Goal: Task Accomplishment & Management: Manage account settings

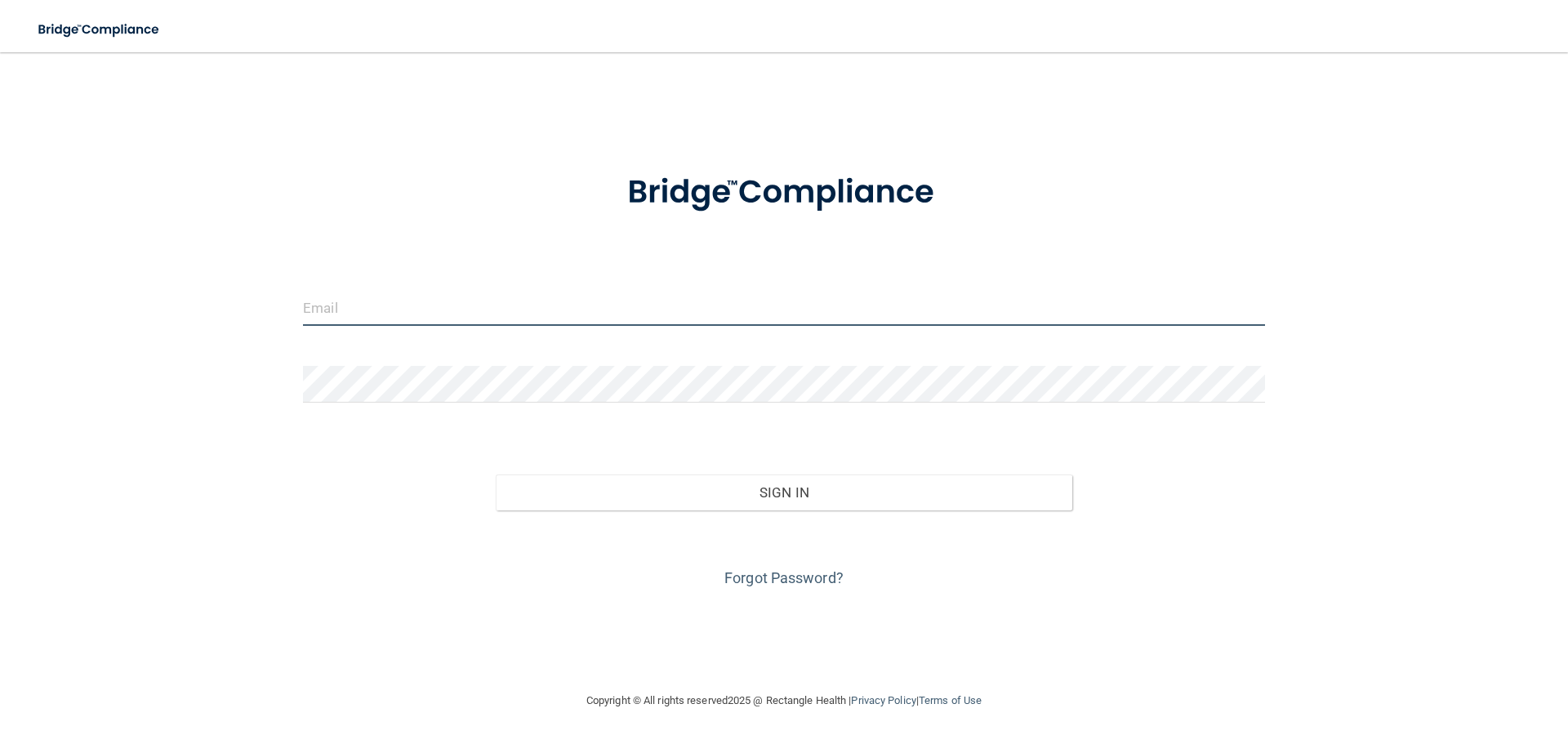
click at [400, 304] on input "email" at bounding box center [784, 307] width 962 height 37
type input "[EMAIL_ADDRESS][DOMAIN_NAME]"
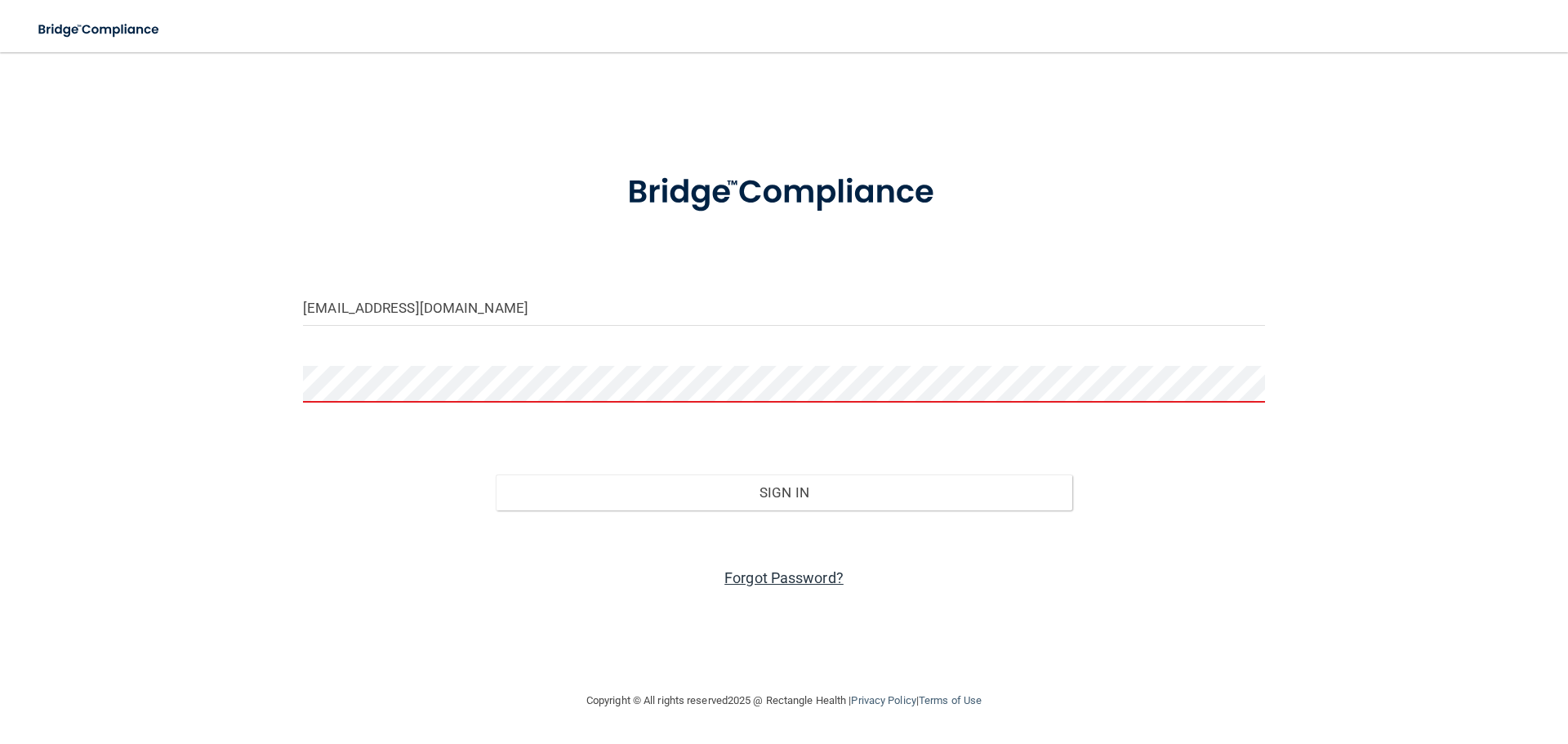
click at [788, 579] on link "Forgot Password?" at bounding box center [784, 577] width 119 height 17
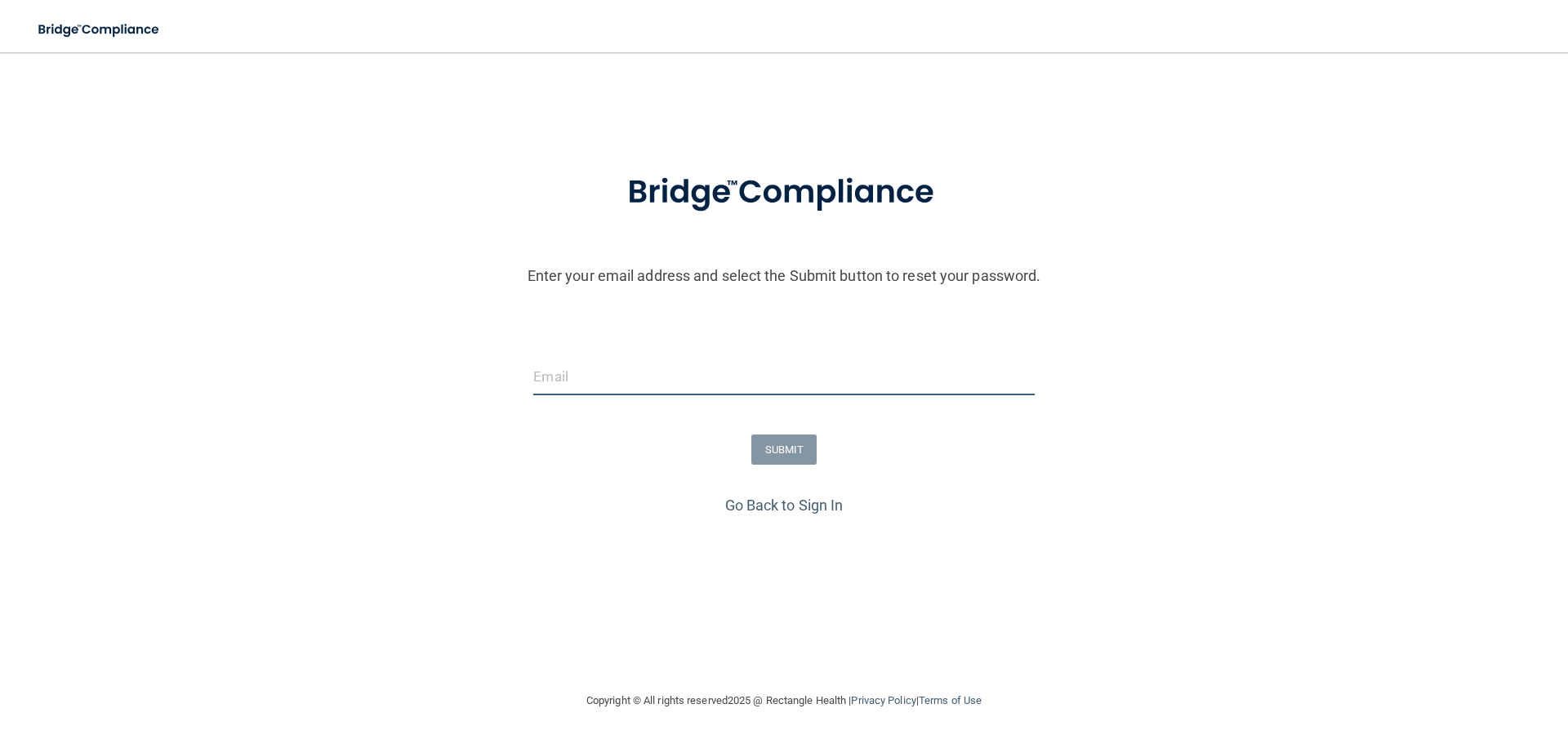
click at [635, 384] on input "email" at bounding box center [784, 376] width 501 height 37
type input "[EMAIL_ADDRESS][DOMAIN_NAME]"
click at [787, 442] on button "SUBMIT" at bounding box center [784, 449] width 66 height 30
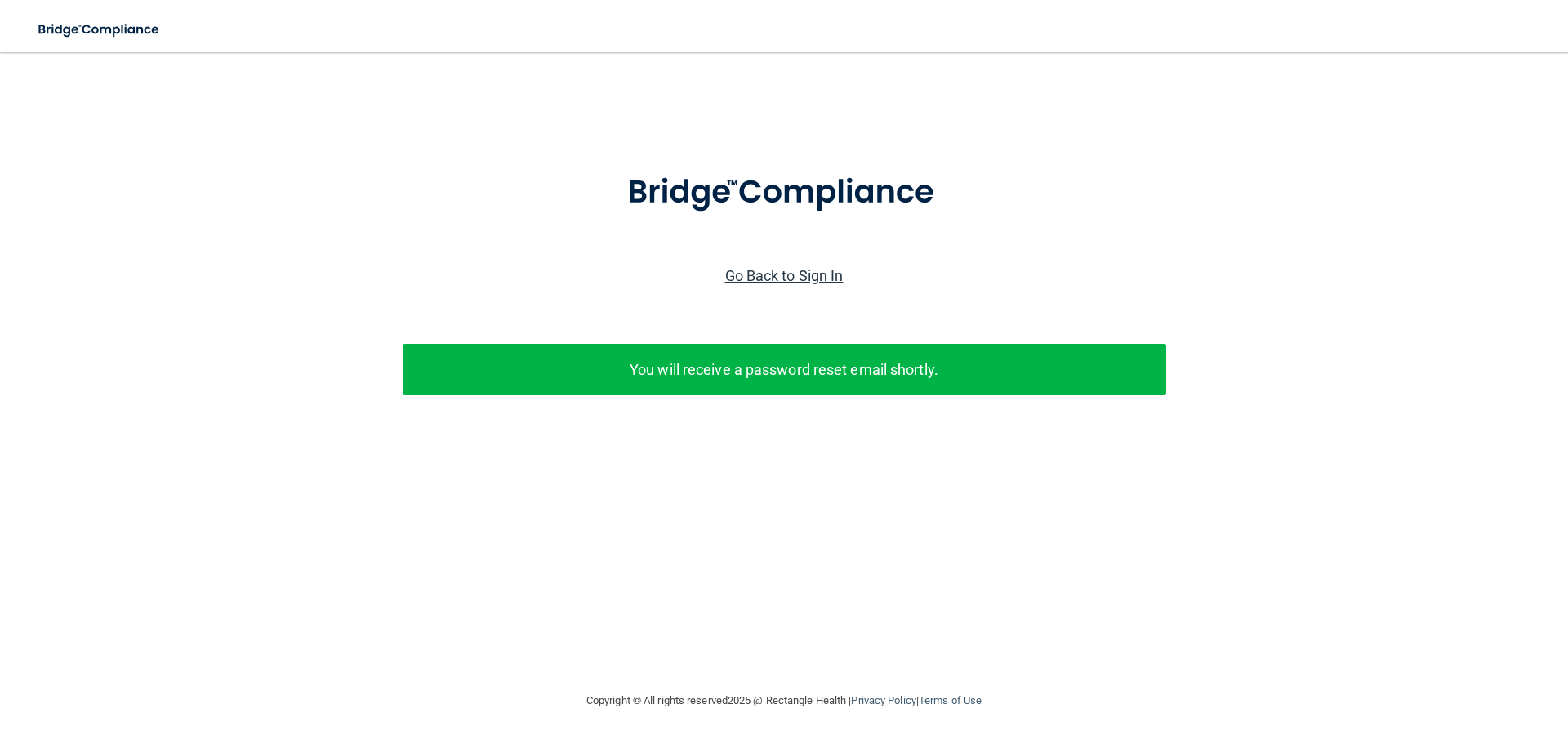
click at [781, 277] on link "Go Back to Sign In" at bounding box center [784, 275] width 118 height 17
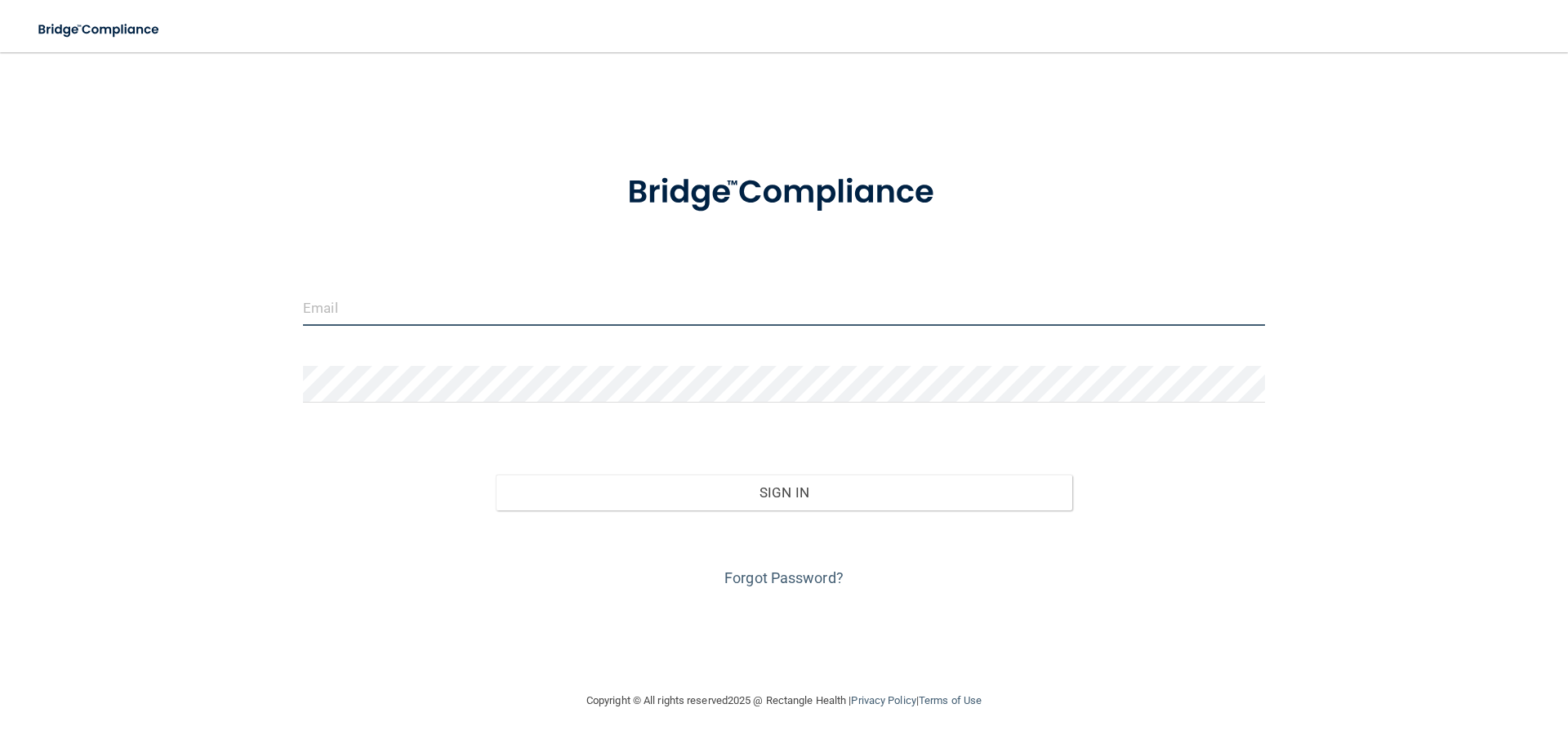
click at [445, 299] on input "email" at bounding box center [784, 307] width 962 height 37
type input "[EMAIL_ADDRESS][DOMAIN_NAME]"
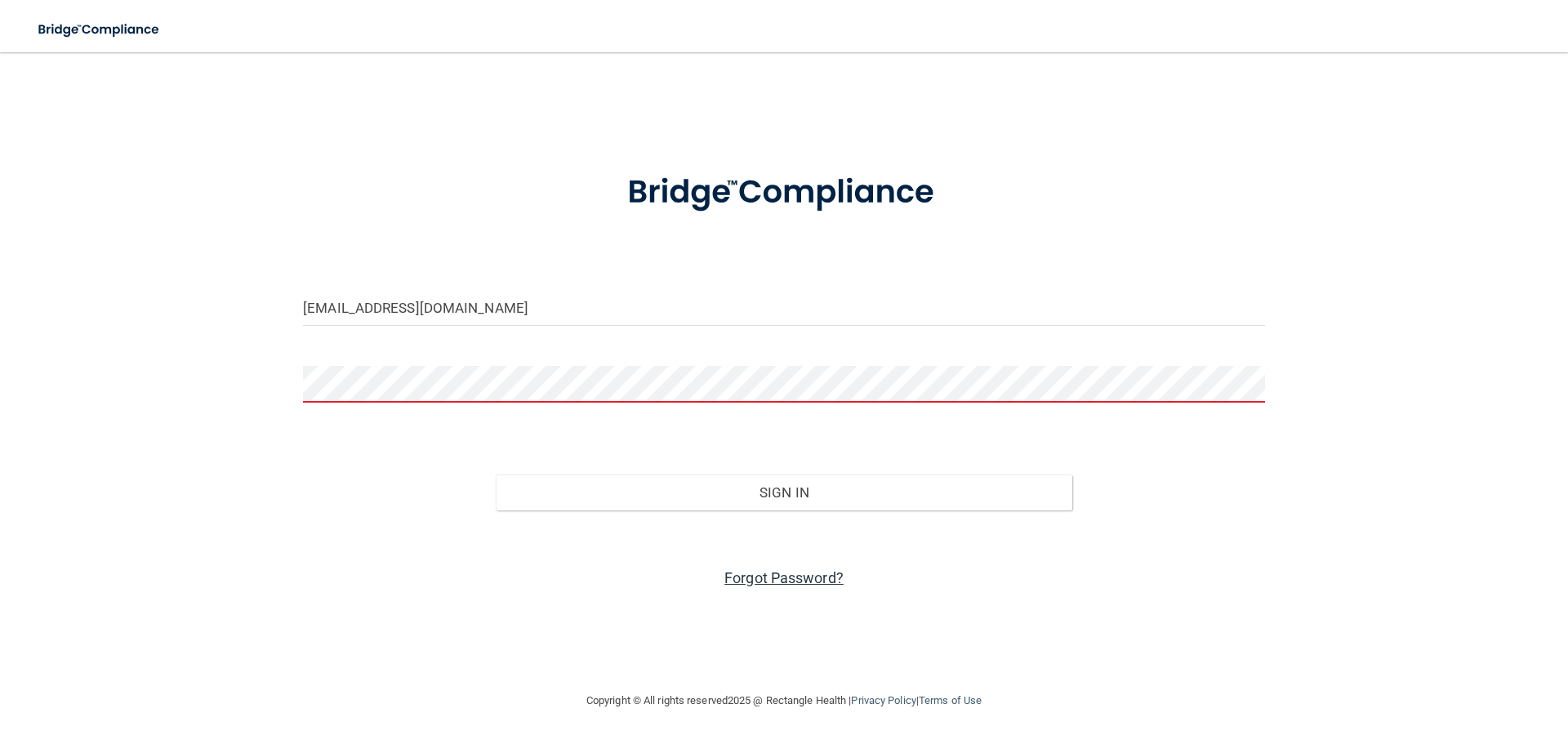
click at [765, 570] on link "Forgot Password?" at bounding box center [784, 577] width 119 height 17
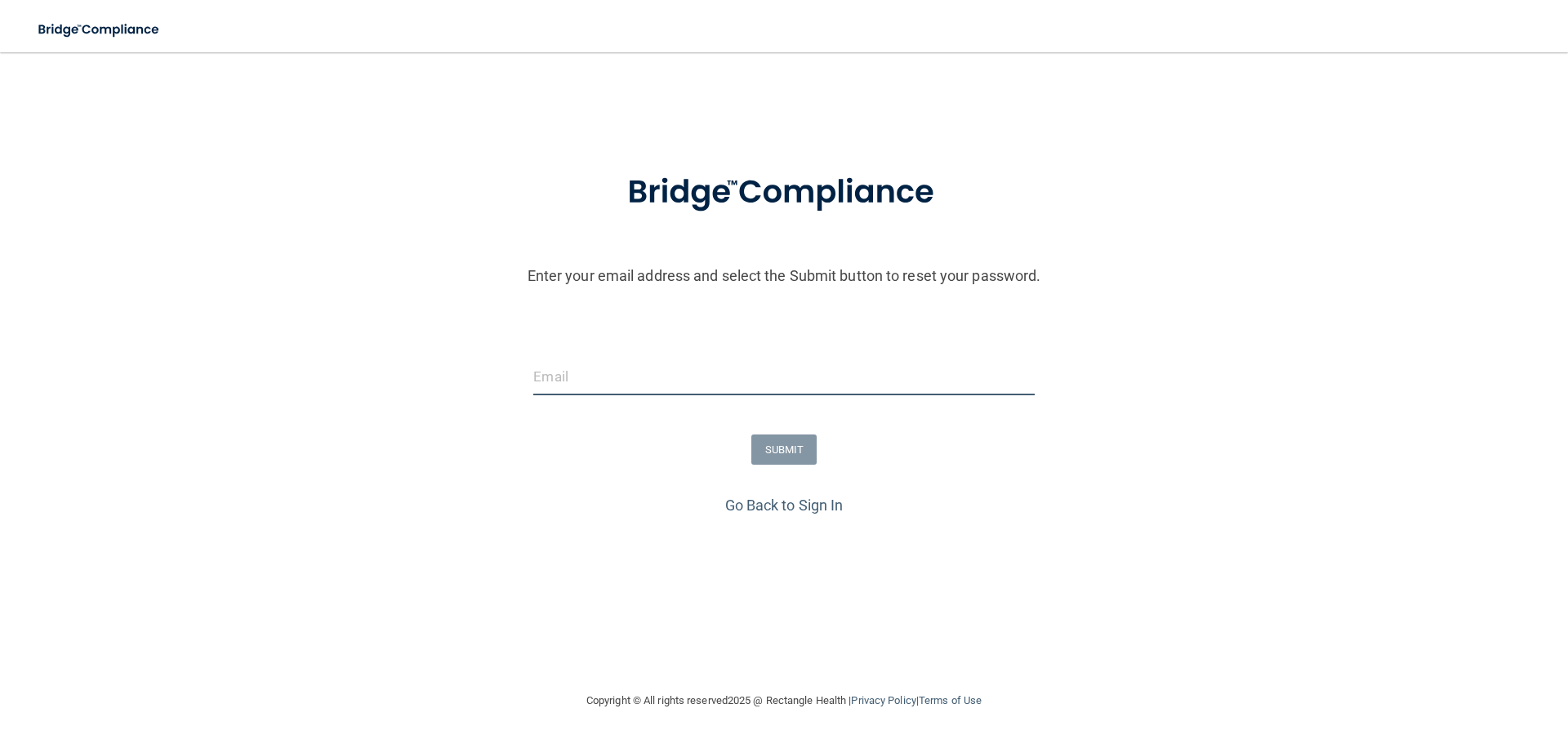
click at [615, 363] on input "email" at bounding box center [784, 376] width 501 height 37
type input "[EMAIL_ADDRESS][DOMAIN_NAME]"
click at [790, 445] on button "SUBMIT" at bounding box center [784, 449] width 66 height 30
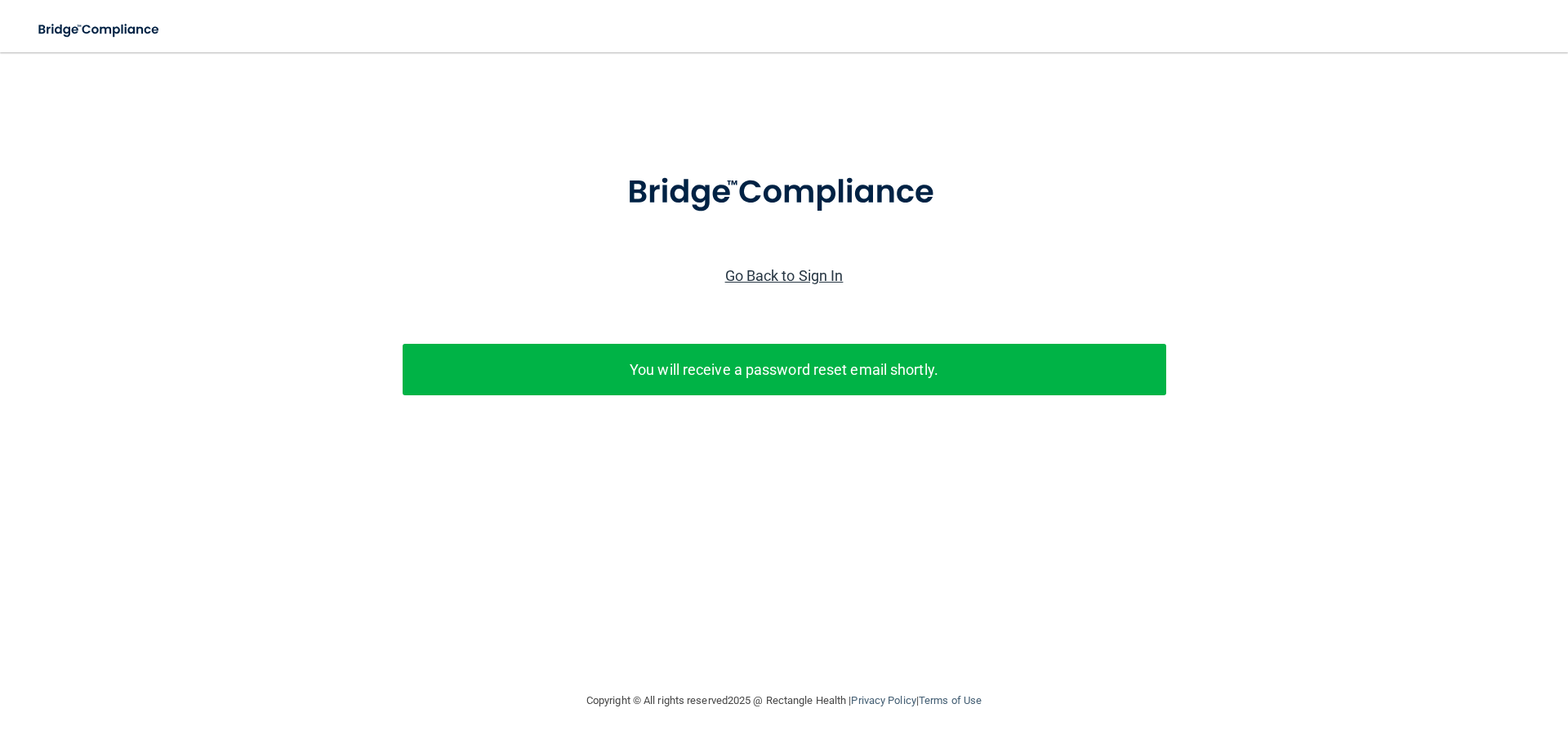
click at [791, 270] on link "Go Back to Sign In" at bounding box center [784, 275] width 118 height 17
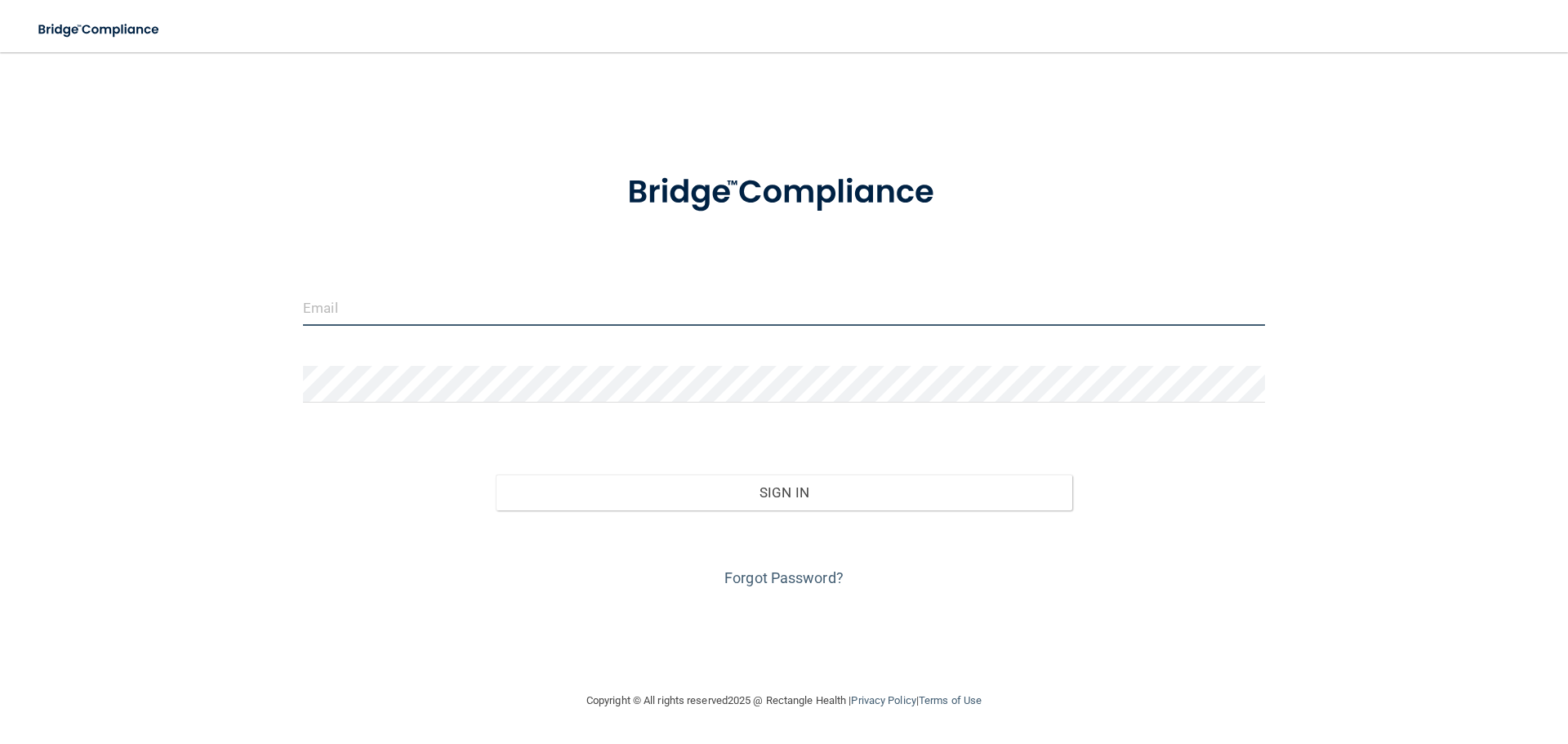
click at [381, 308] on input "email" at bounding box center [784, 307] width 962 height 37
type input "[PERSON_NAME][EMAIL_ADDRESS][DOMAIN_NAME]"
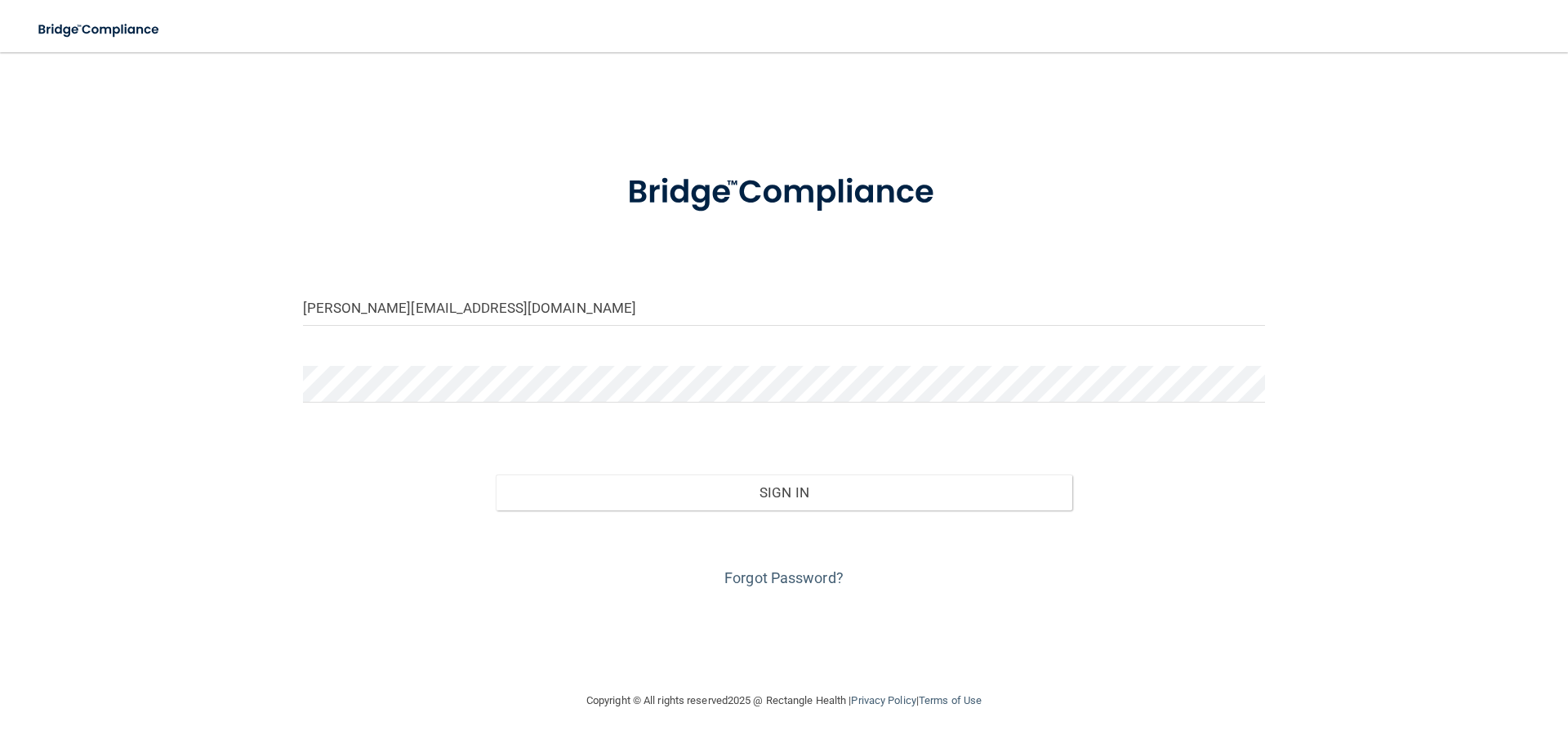
click at [792, 566] on div "Forgot Password?" at bounding box center [784, 552] width 986 height 81
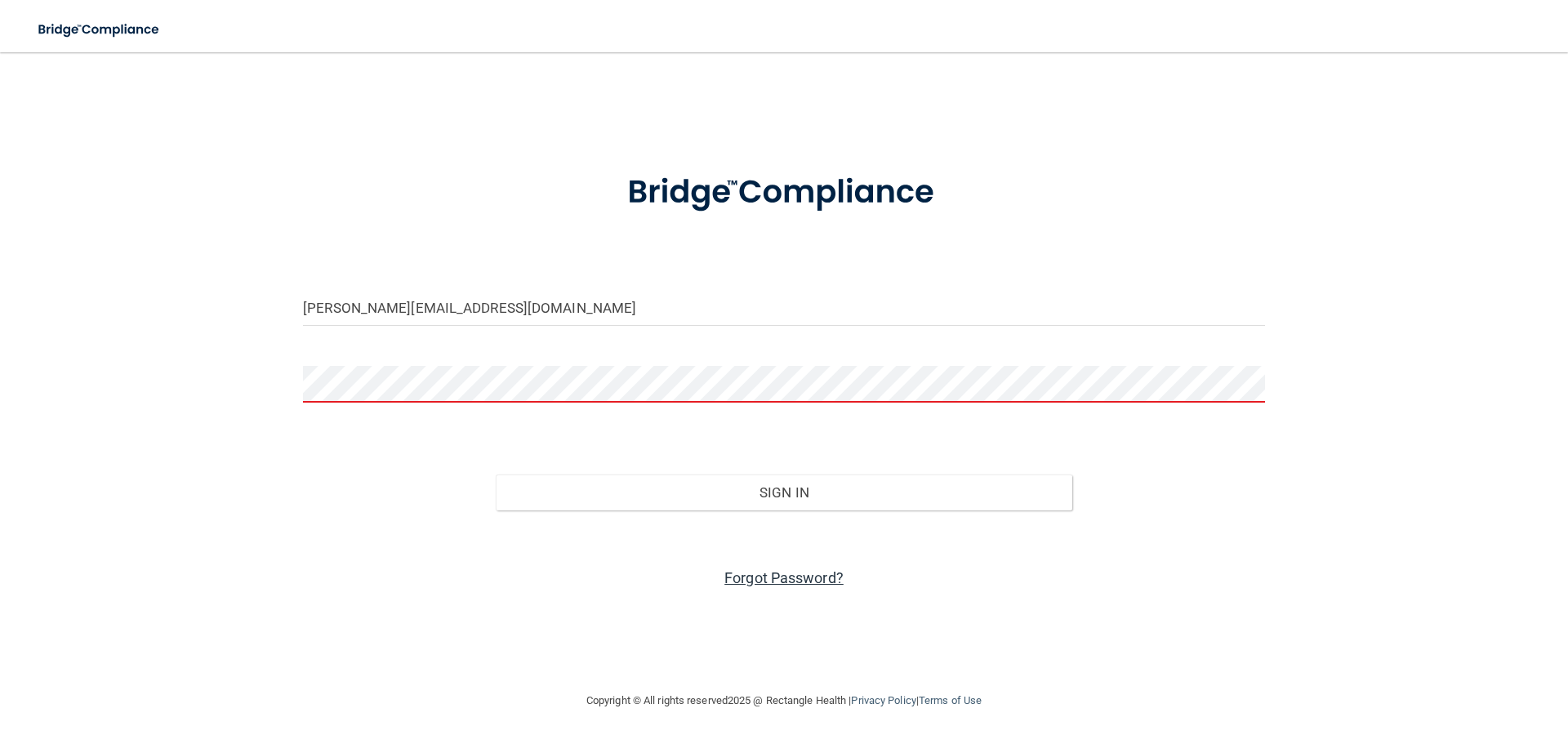
click at [792, 572] on link "Forgot Password?" at bounding box center [784, 577] width 119 height 17
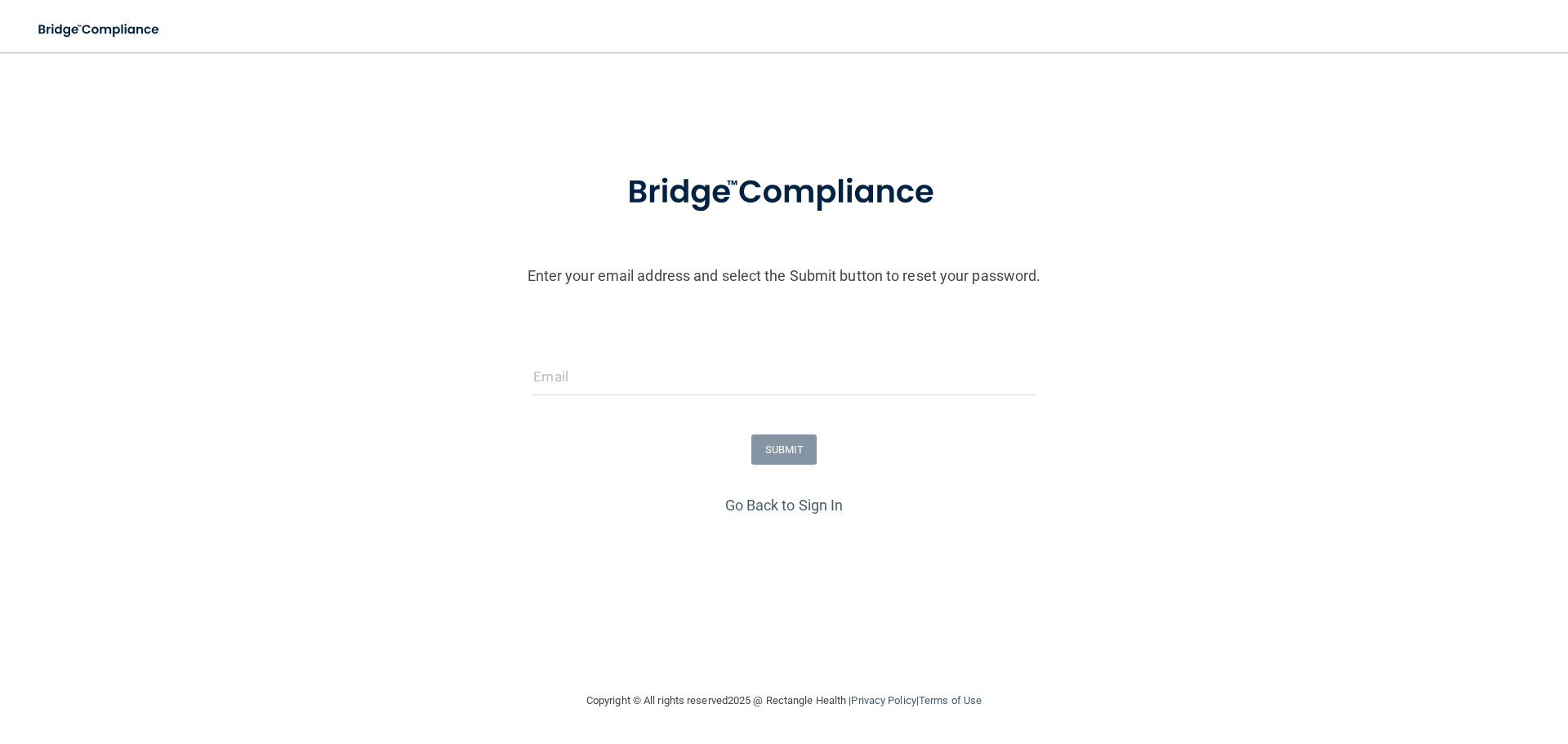
click at [631, 400] on div at bounding box center [783, 382] width 525 height 49
click at [627, 387] on input "email" at bounding box center [784, 376] width 501 height 37
type input "[PERSON_NAME][EMAIL_ADDRESS][DOMAIN_NAME]"
click at [788, 450] on button "SUBMIT" at bounding box center [784, 449] width 66 height 30
